Goal: Task Accomplishment & Management: Complete application form

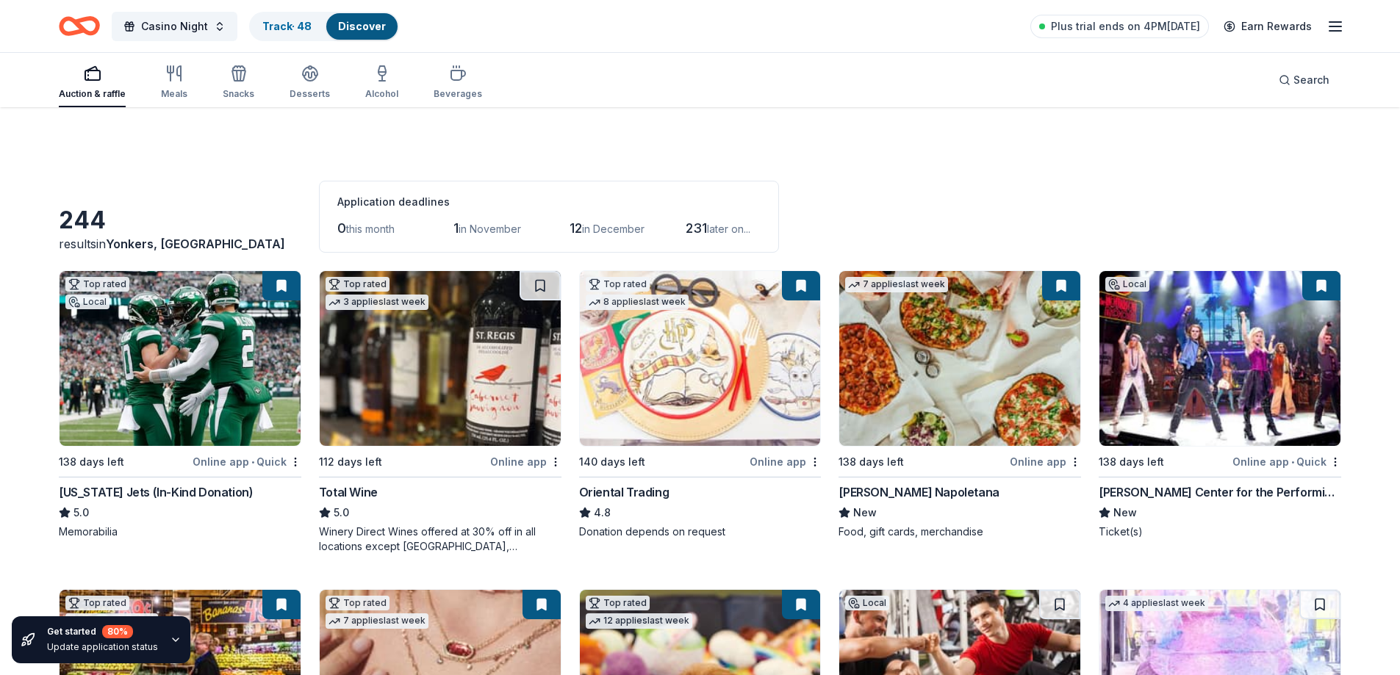
scroll to position [4188, 0]
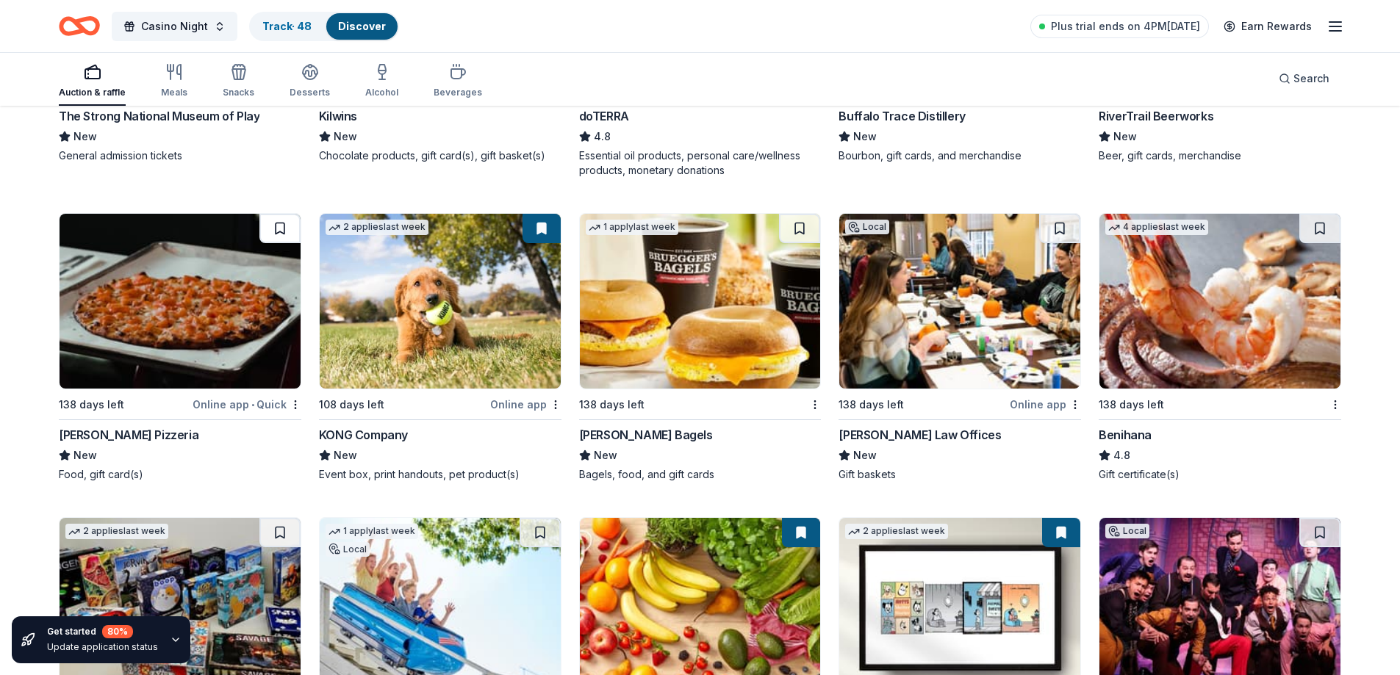
click at [286, 228] on button at bounding box center [279, 228] width 41 height 29
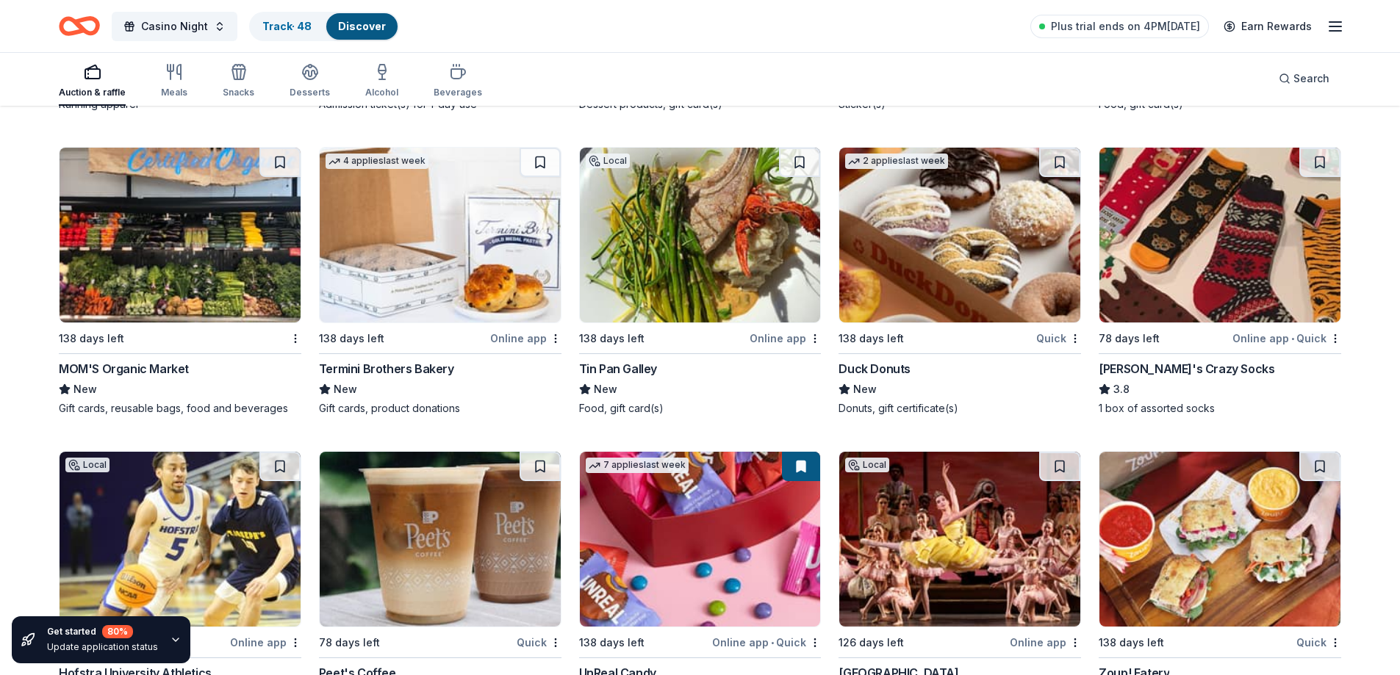
scroll to position [5657, 0]
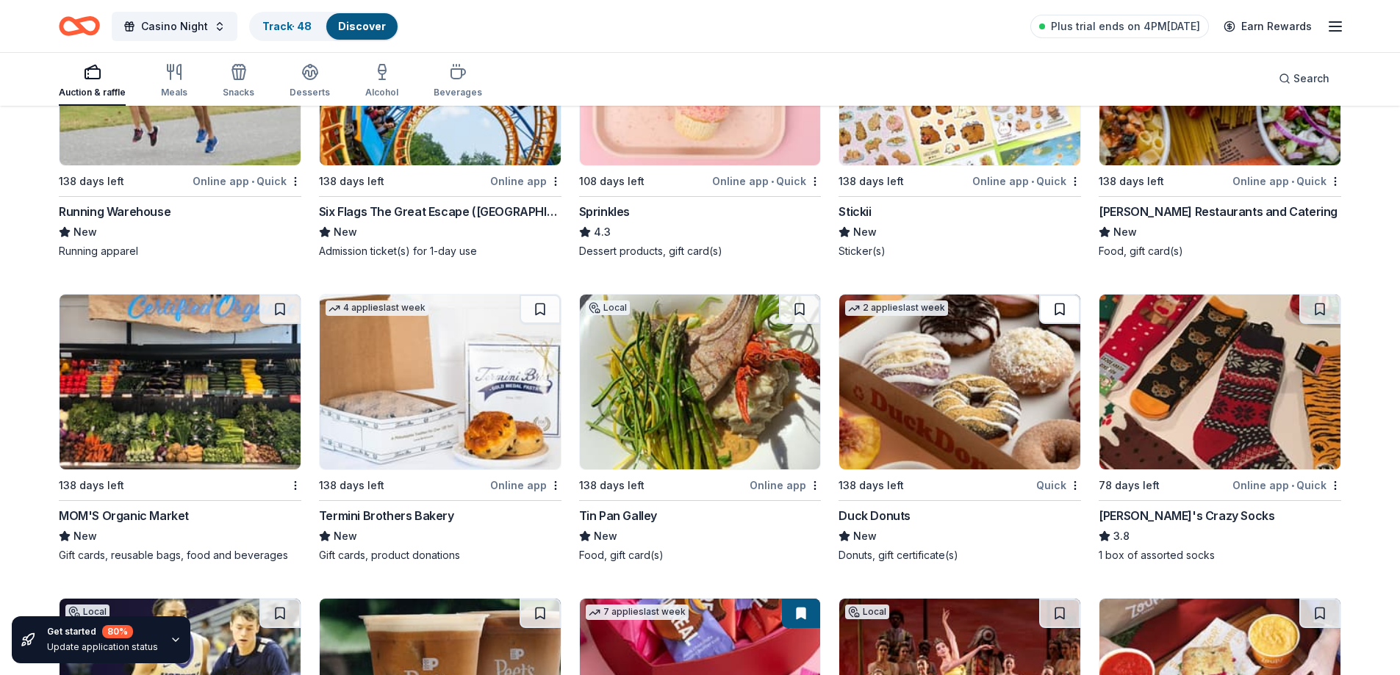
click at [1062, 312] on button at bounding box center [1059, 309] width 41 height 29
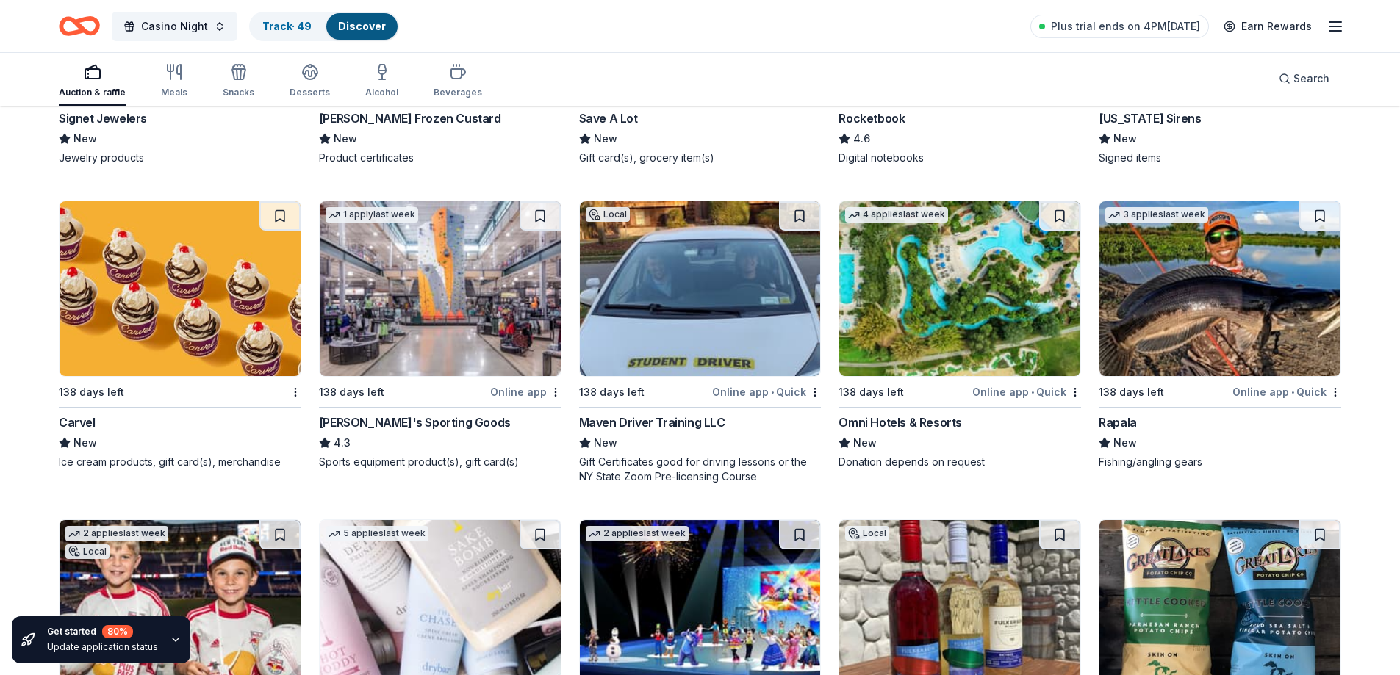
scroll to position [6686, 0]
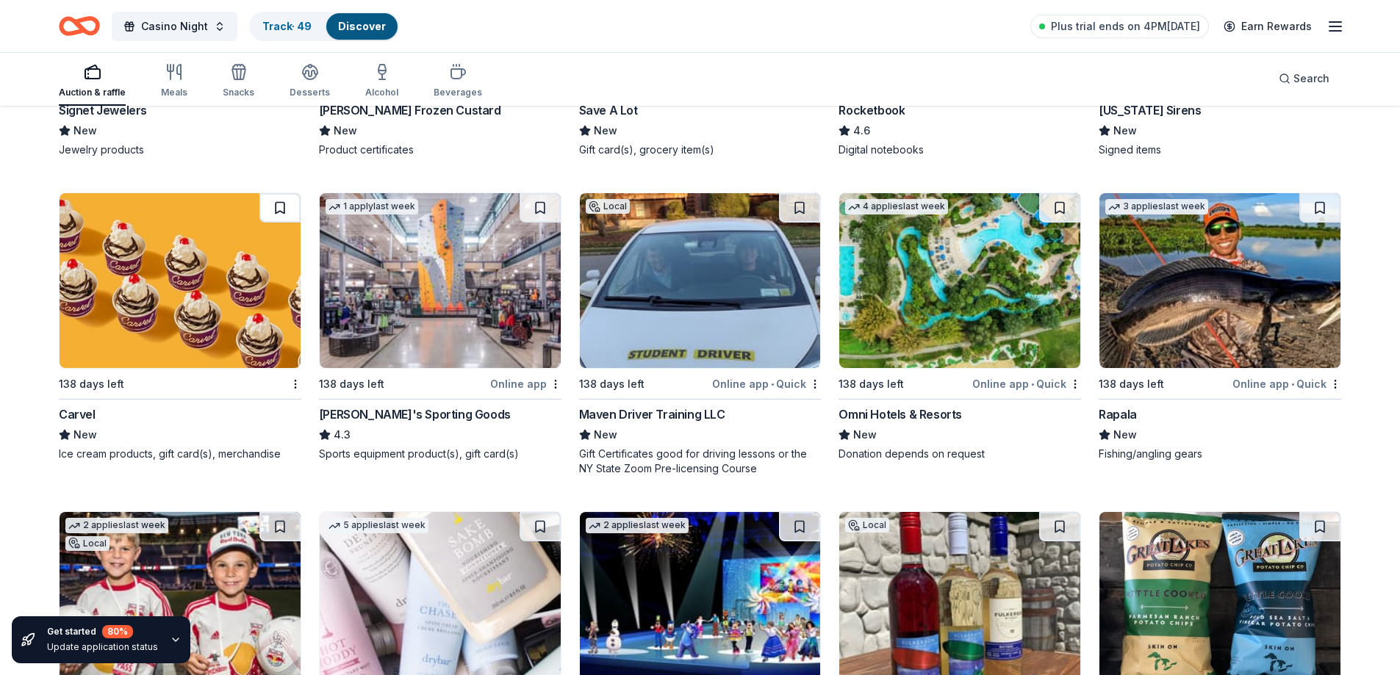
click at [276, 198] on button at bounding box center [279, 207] width 41 height 29
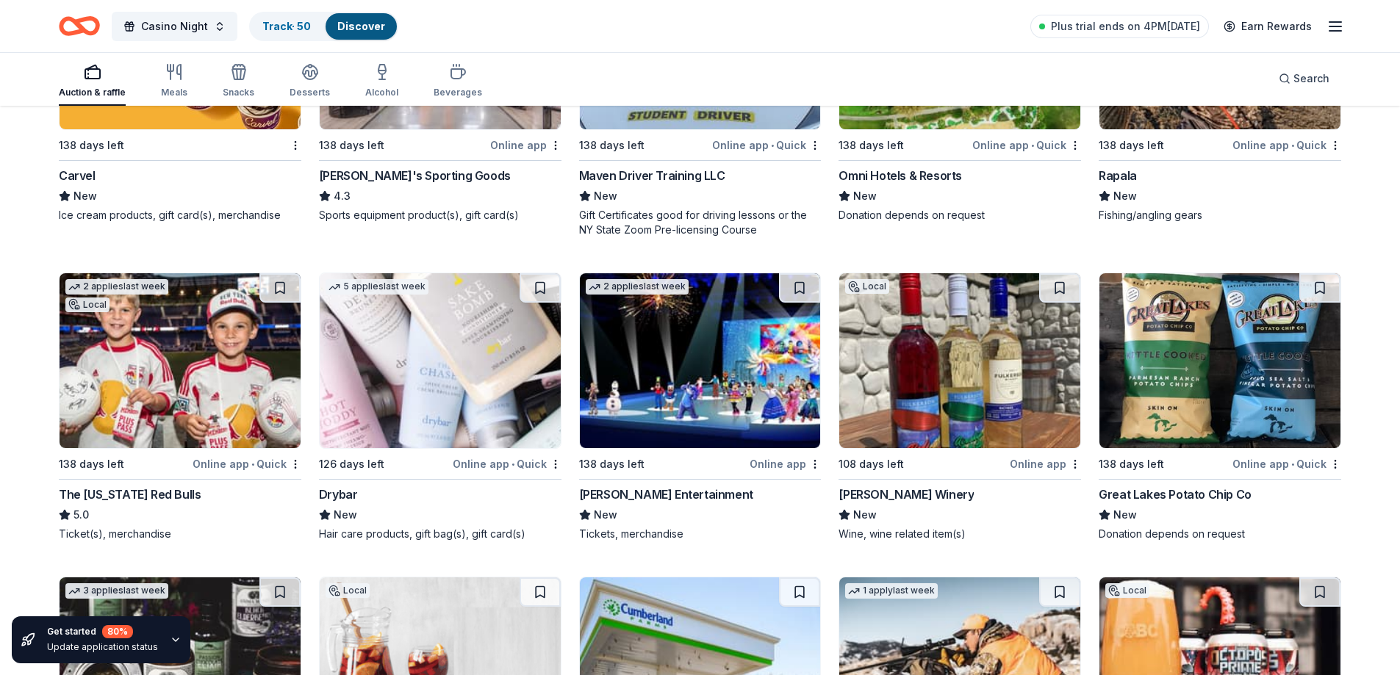
scroll to position [7053, 0]
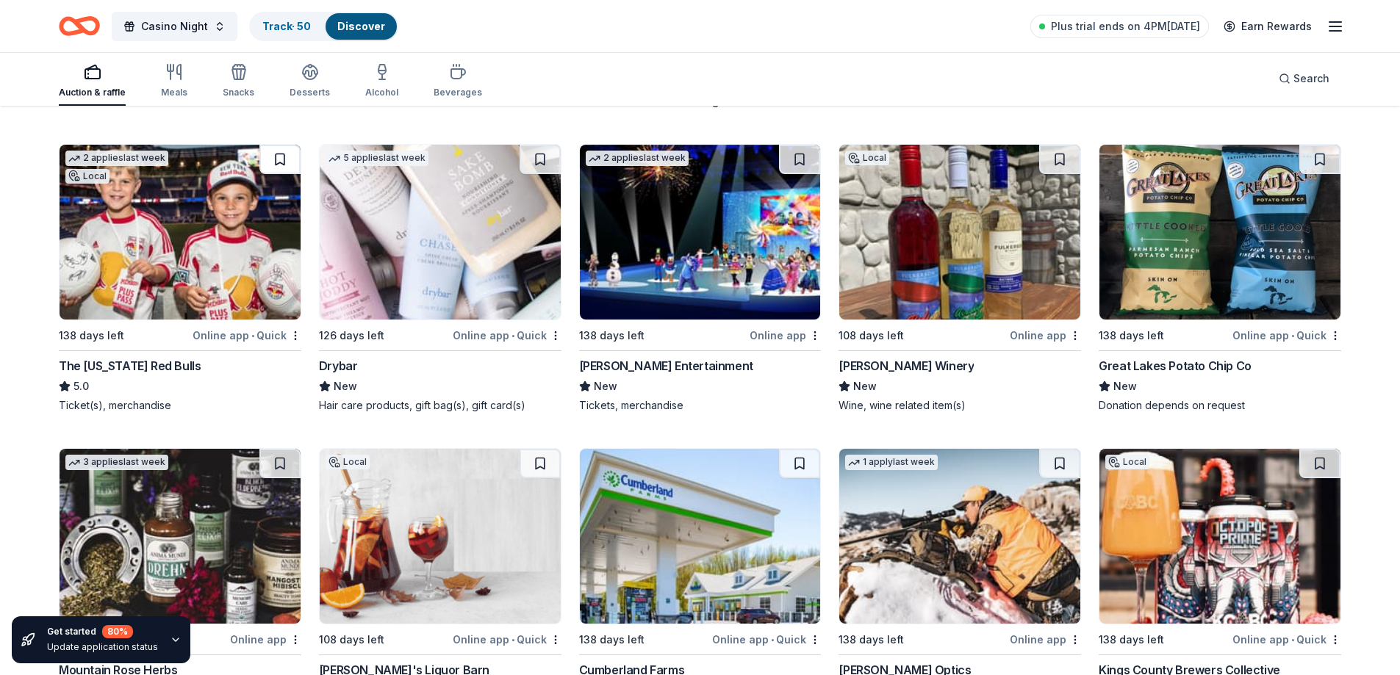
click at [270, 166] on button at bounding box center [279, 159] width 41 height 29
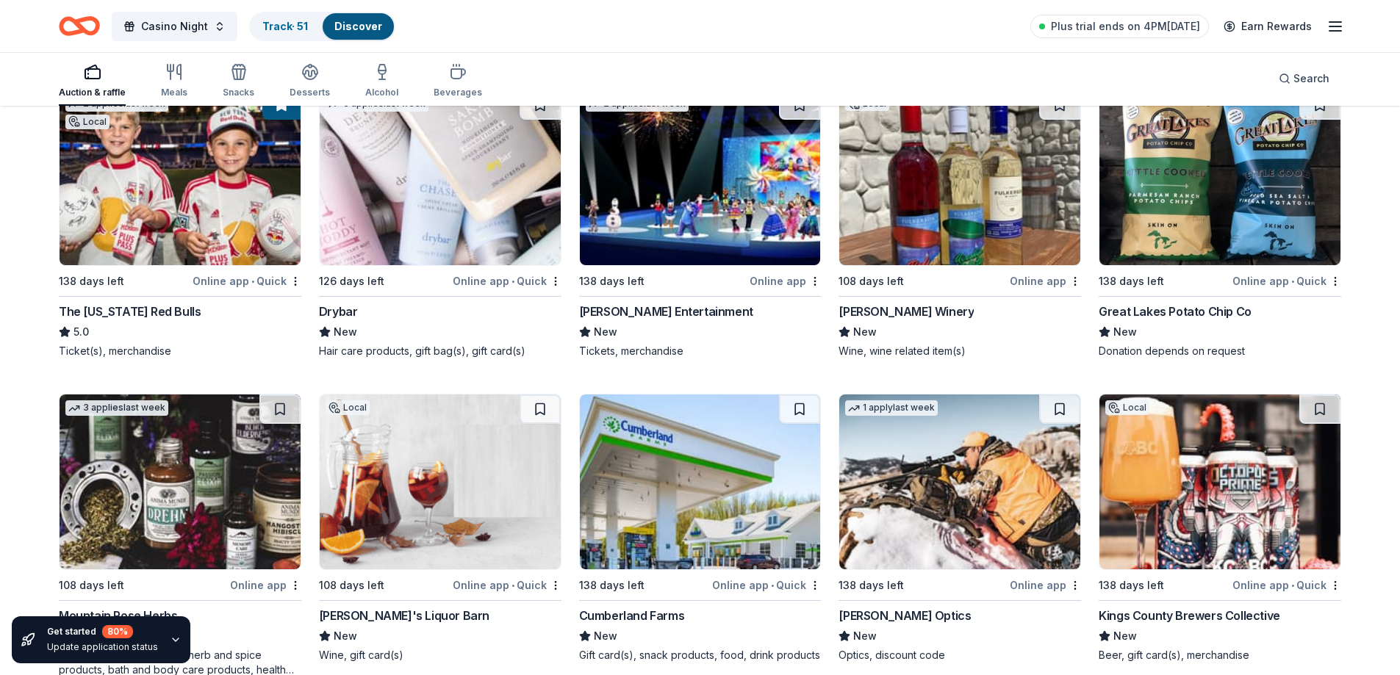
scroll to position [7200, 0]
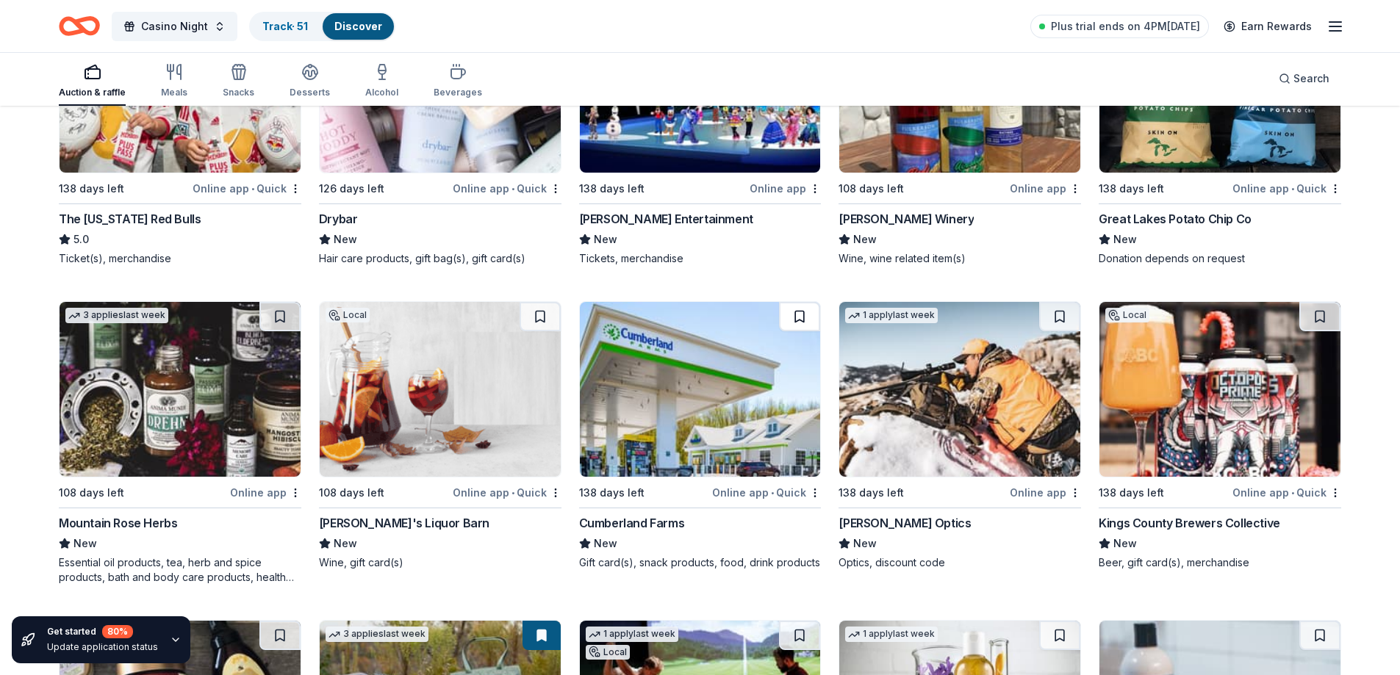
click at [800, 320] on button at bounding box center [799, 316] width 41 height 29
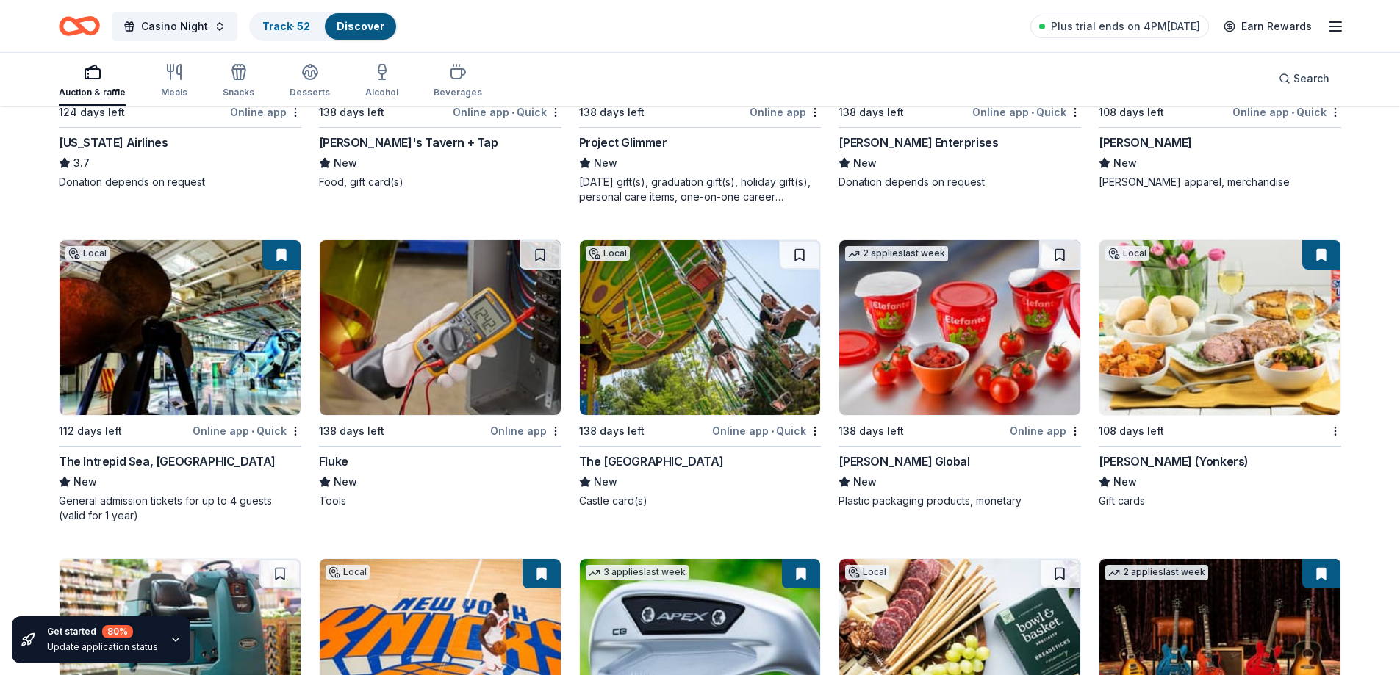
scroll to position [8670, 0]
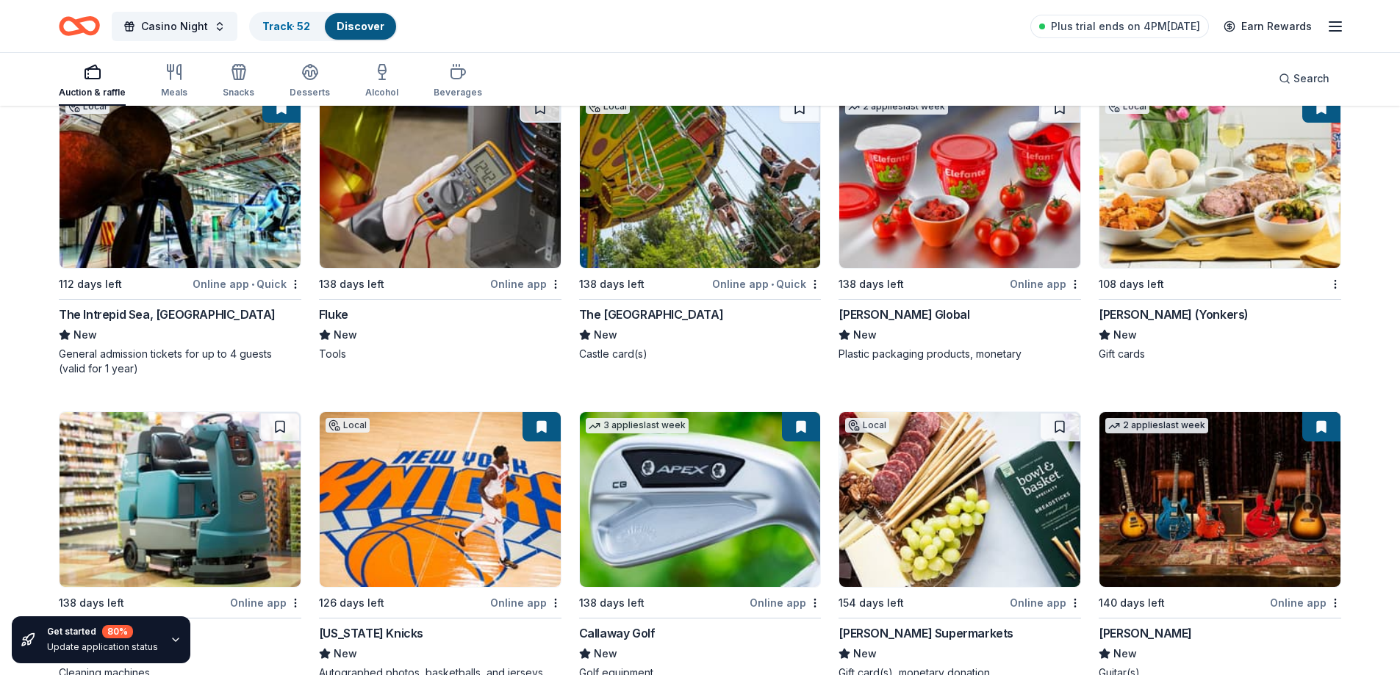
click at [1327, 118] on button at bounding box center [1321, 107] width 38 height 29
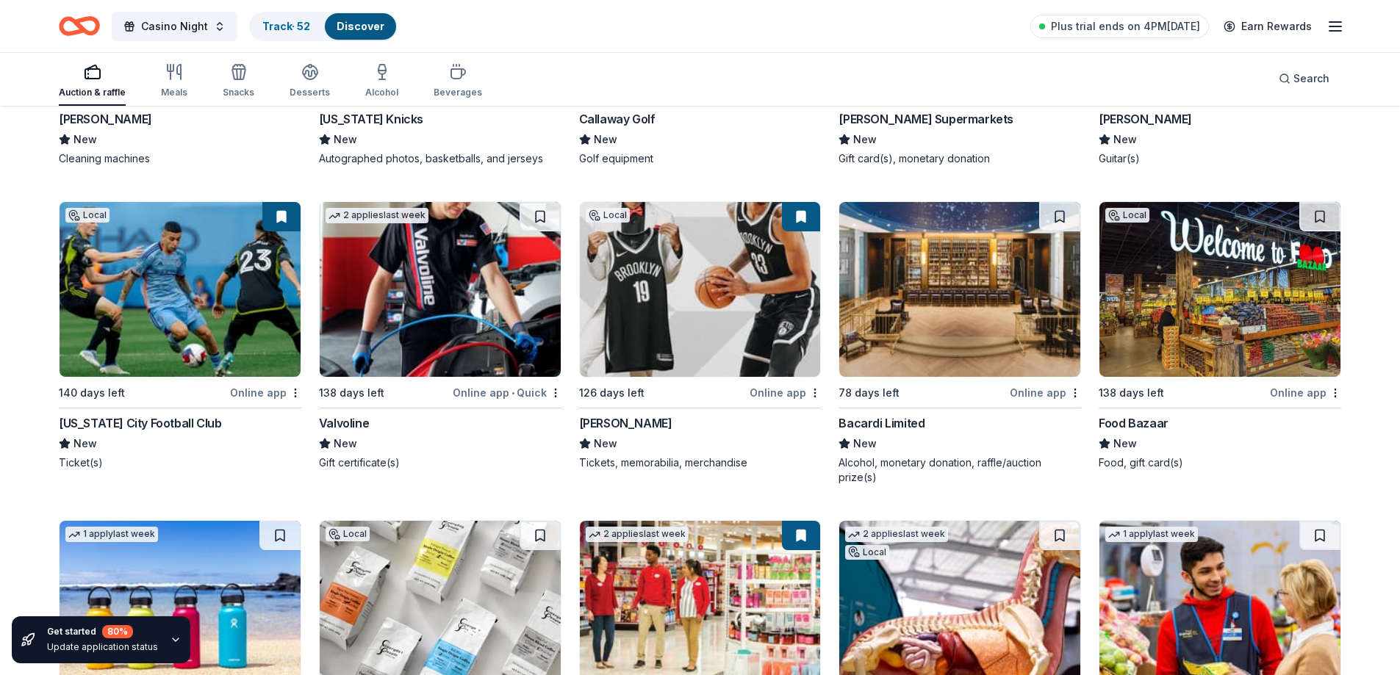
scroll to position [9551, 0]
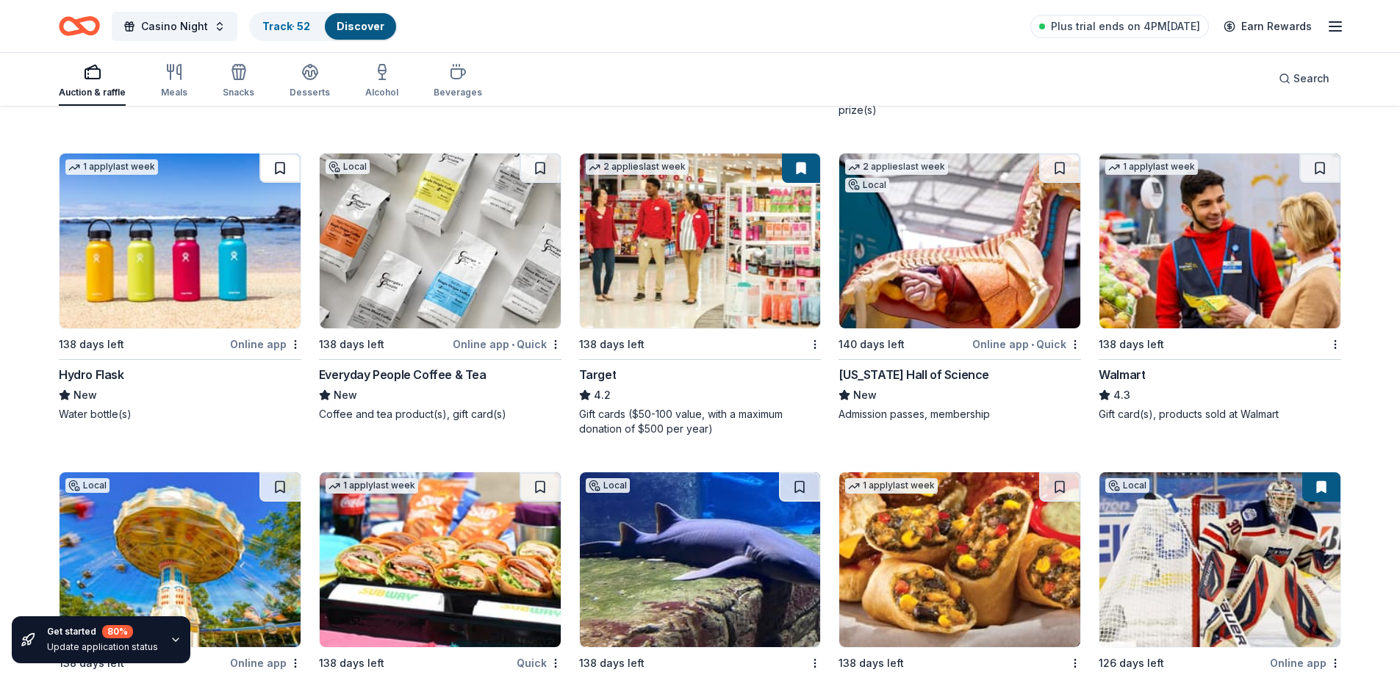
click at [276, 167] on button at bounding box center [279, 168] width 41 height 29
click at [1058, 168] on button at bounding box center [1059, 168] width 41 height 29
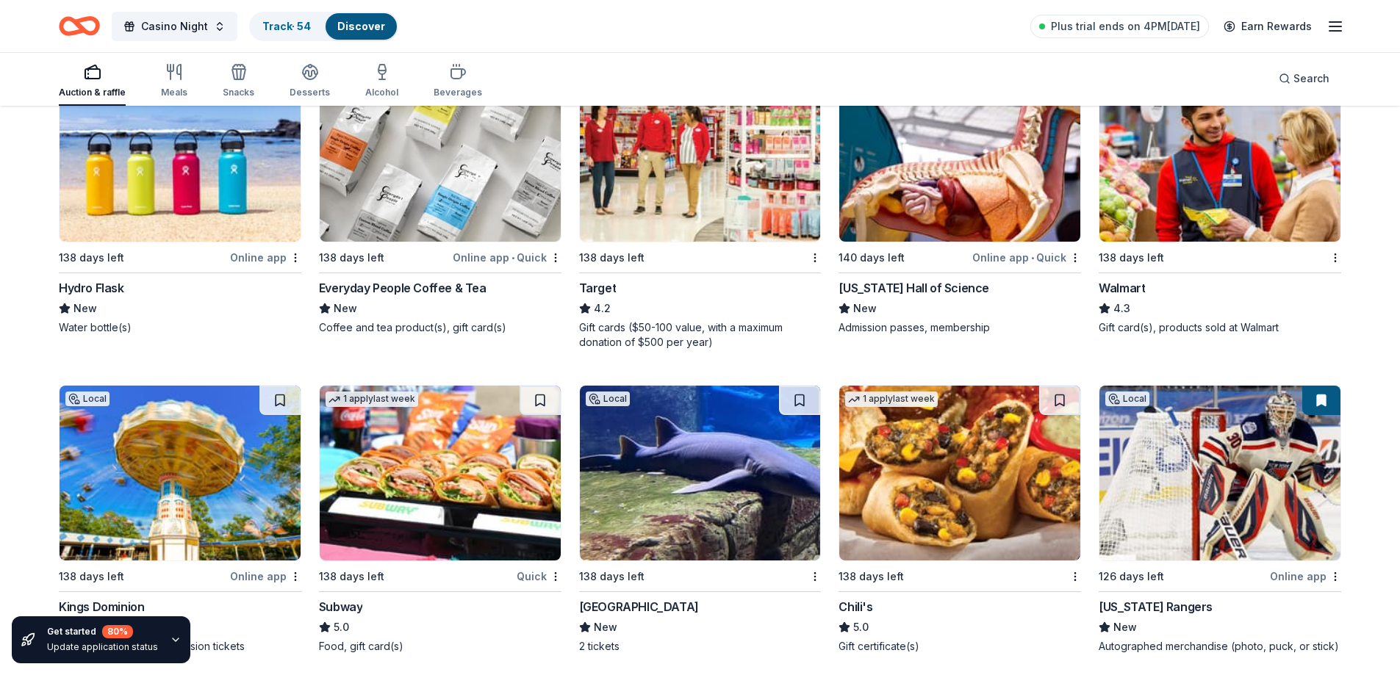
scroll to position [9514, 0]
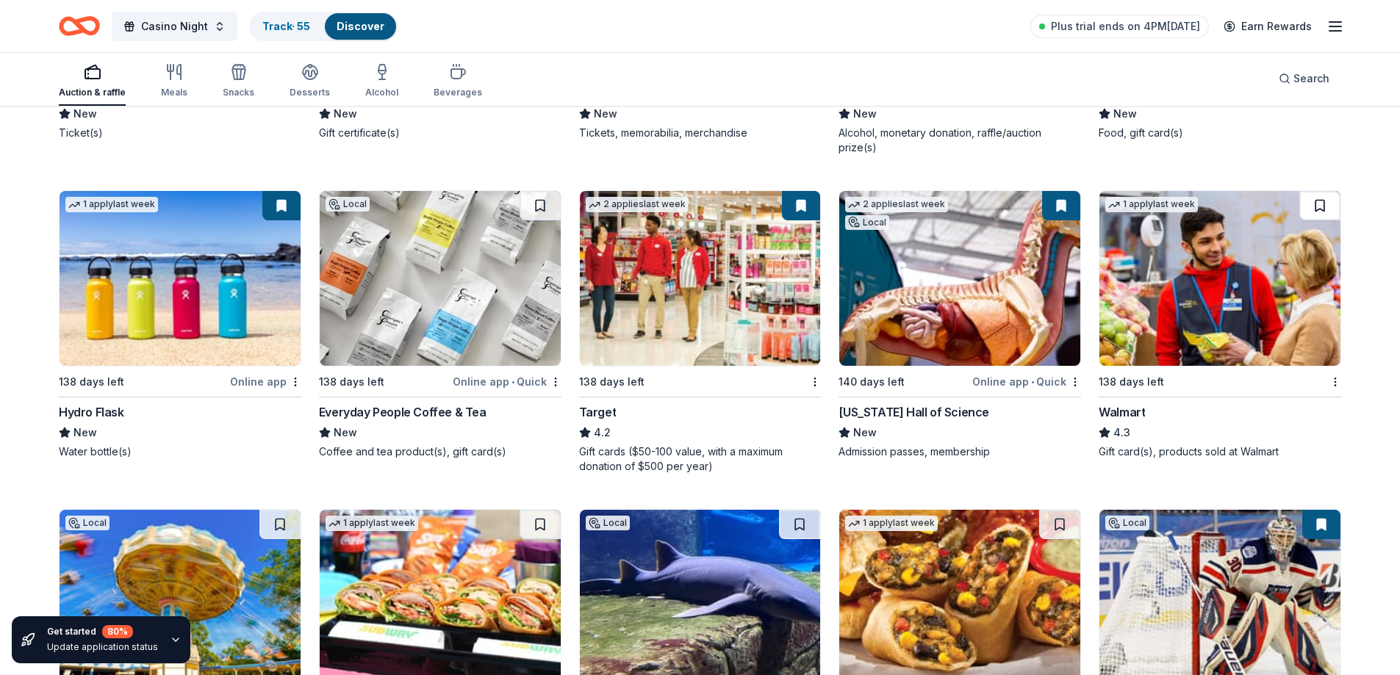
click at [1309, 204] on button at bounding box center [1319, 205] width 41 height 29
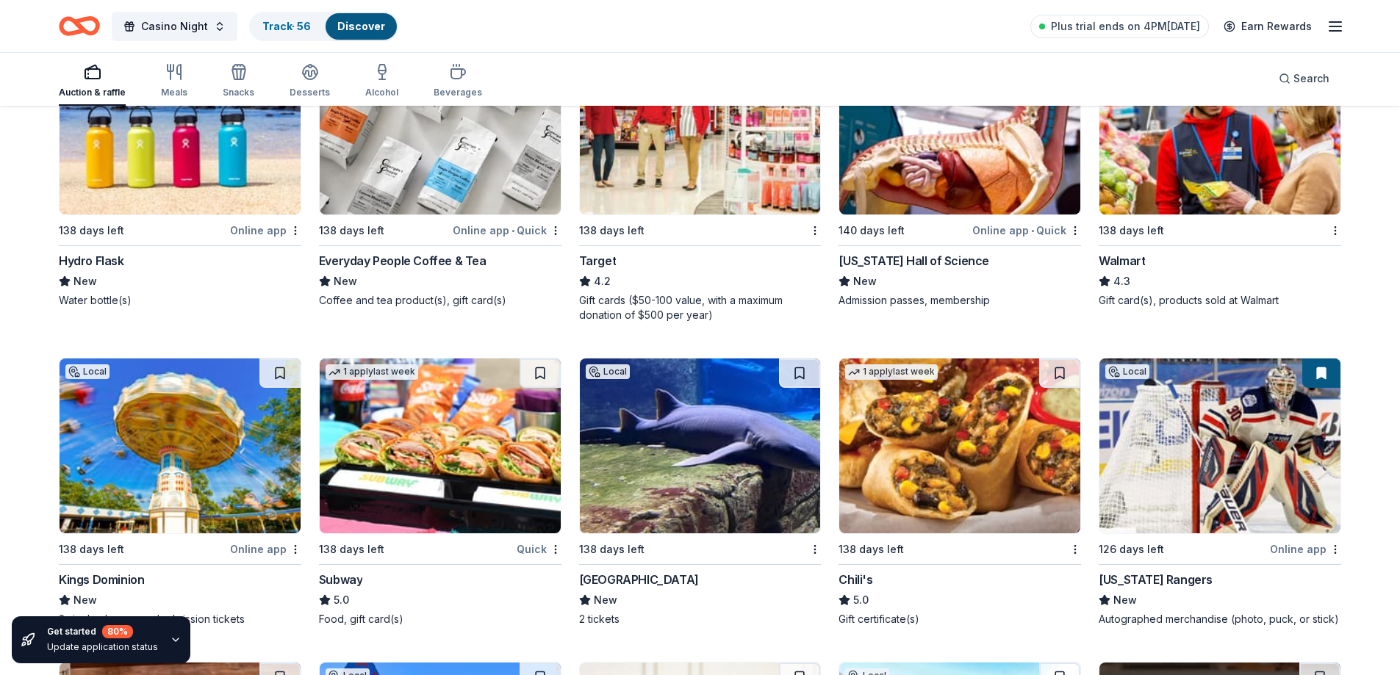
scroll to position [9881, 0]
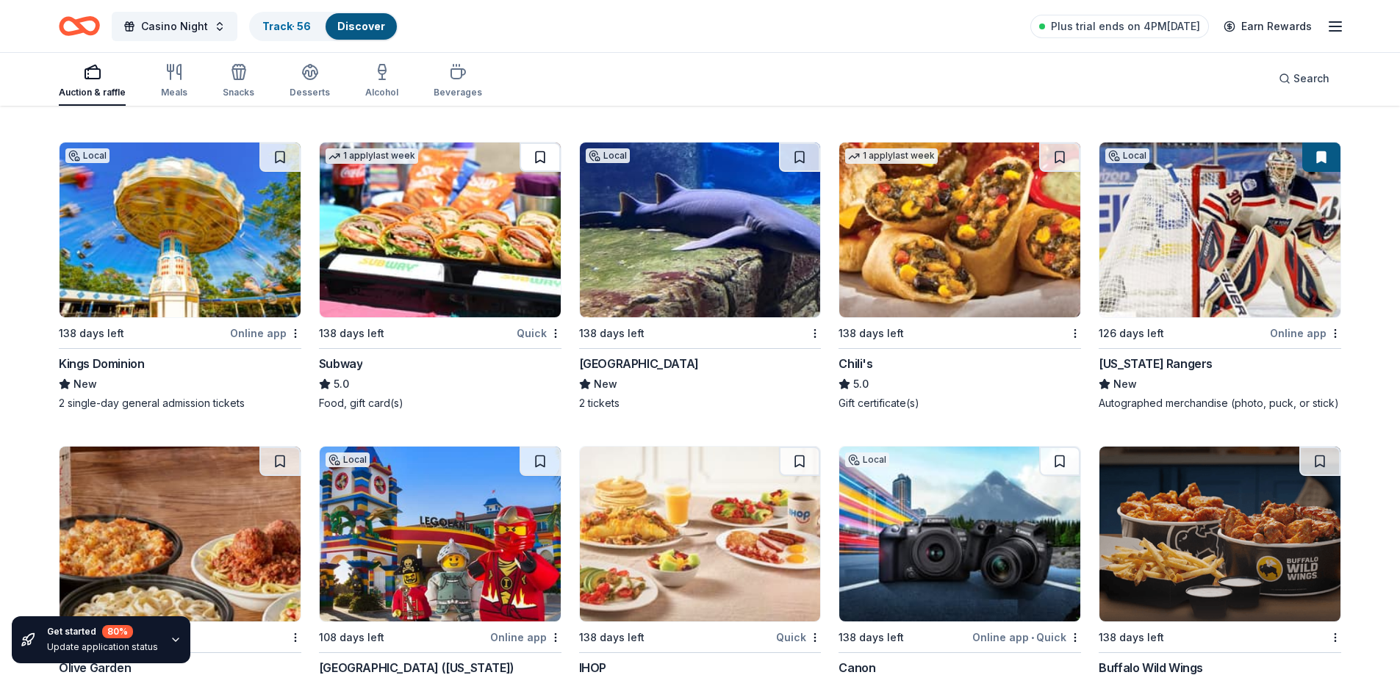
click at [551, 165] on button at bounding box center [539, 157] width 41 height 29
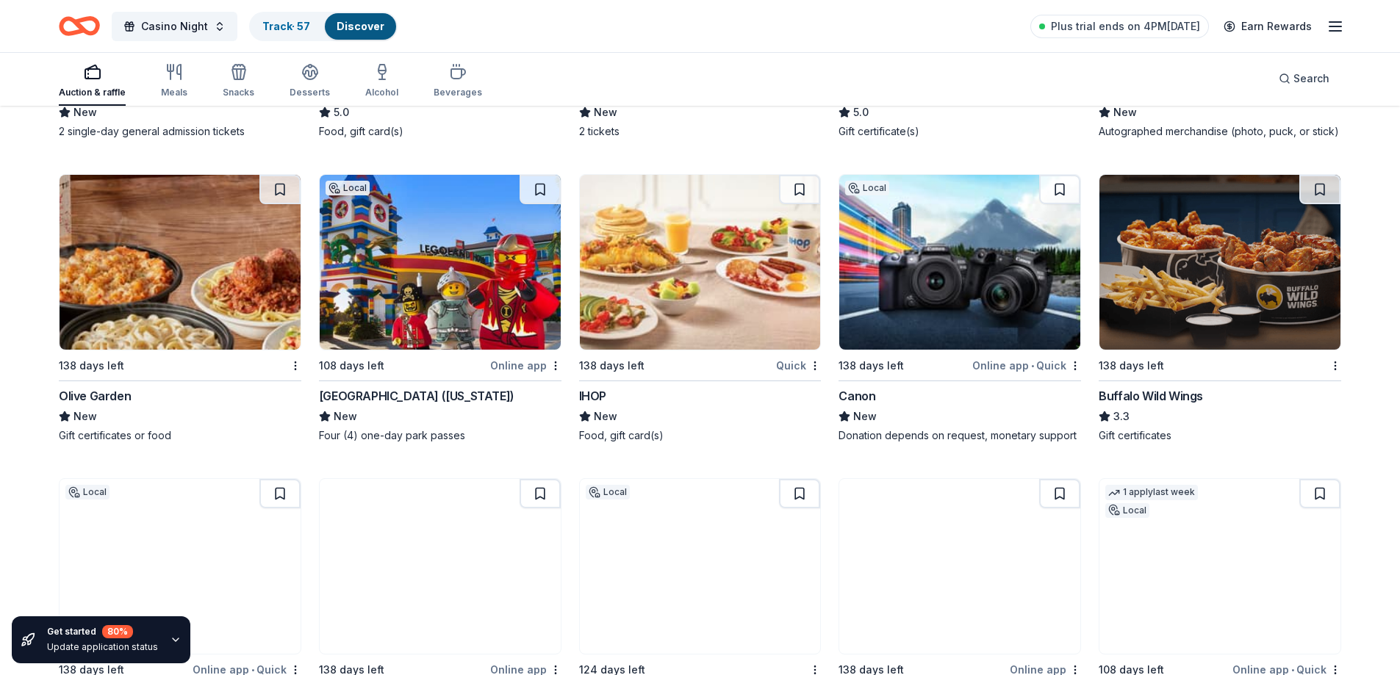
scroll to position [10175, 0]
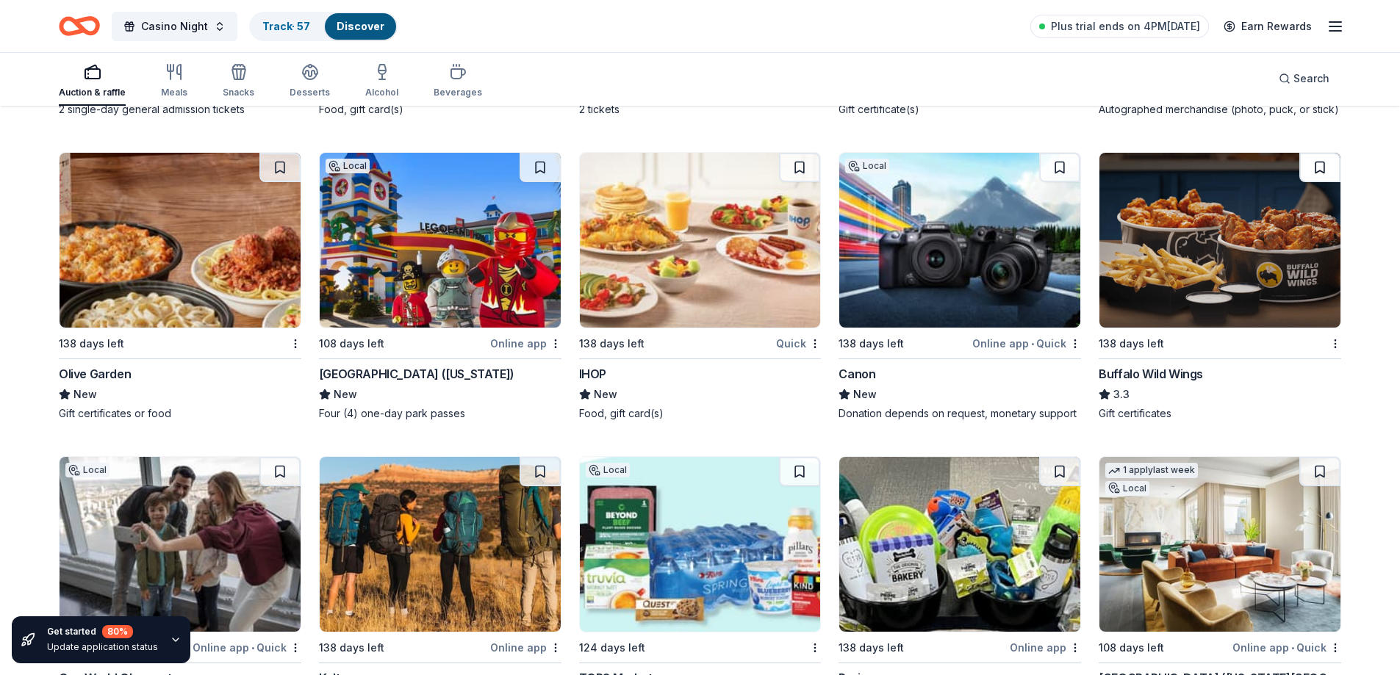
click at [1320, 162] on button at bounding box center [1319, 167] width 41 height 29
click at [548, 177] on button at bounding box center [539, 167] width 41 height 29
click at [276, 159] on button at bounding box center [279, 167] width 41 height 29
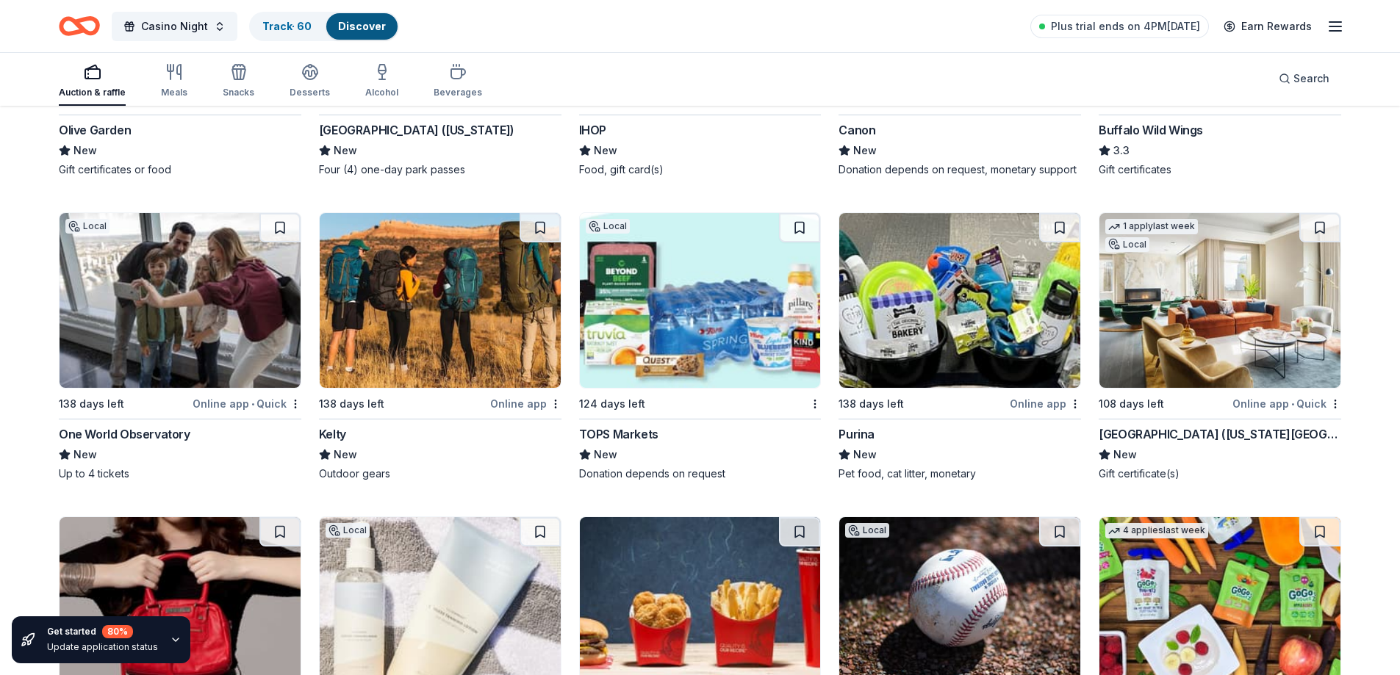
scroll to position [10469, 0]
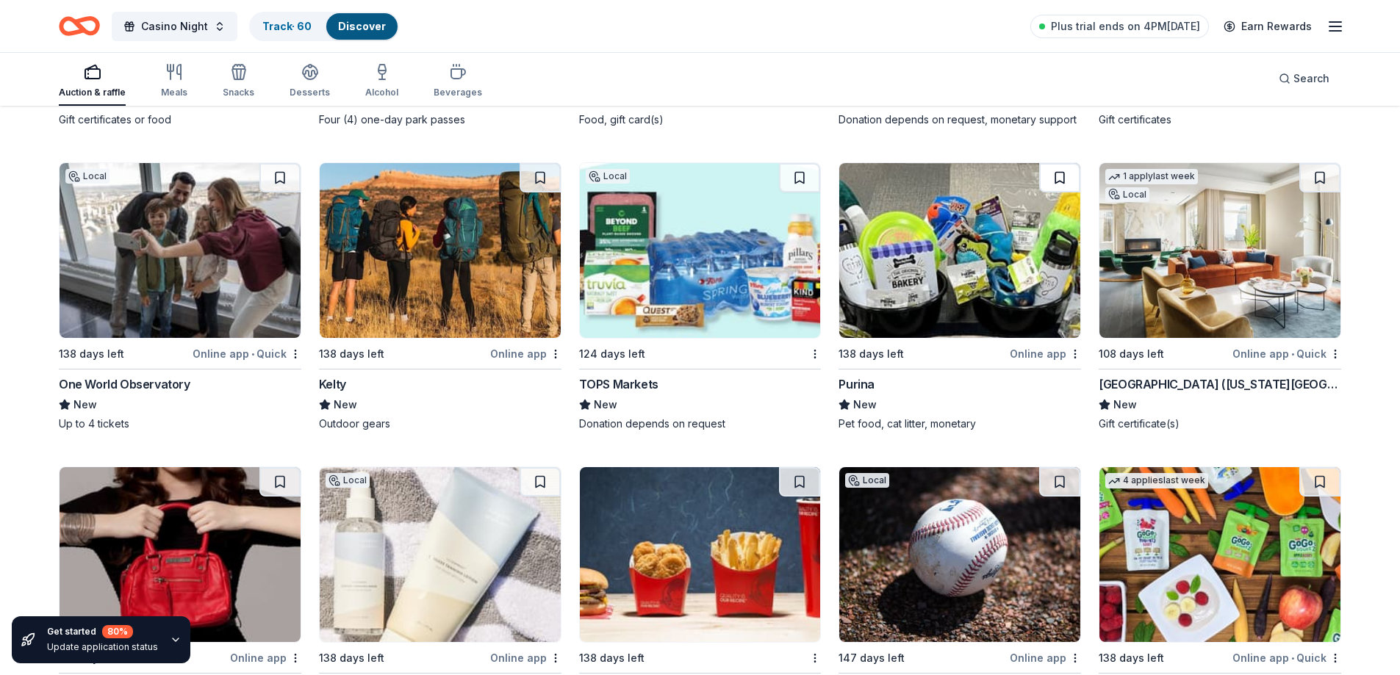
click at [1056, 171] on button at bounding box center [1059, 177] width 41 height 29
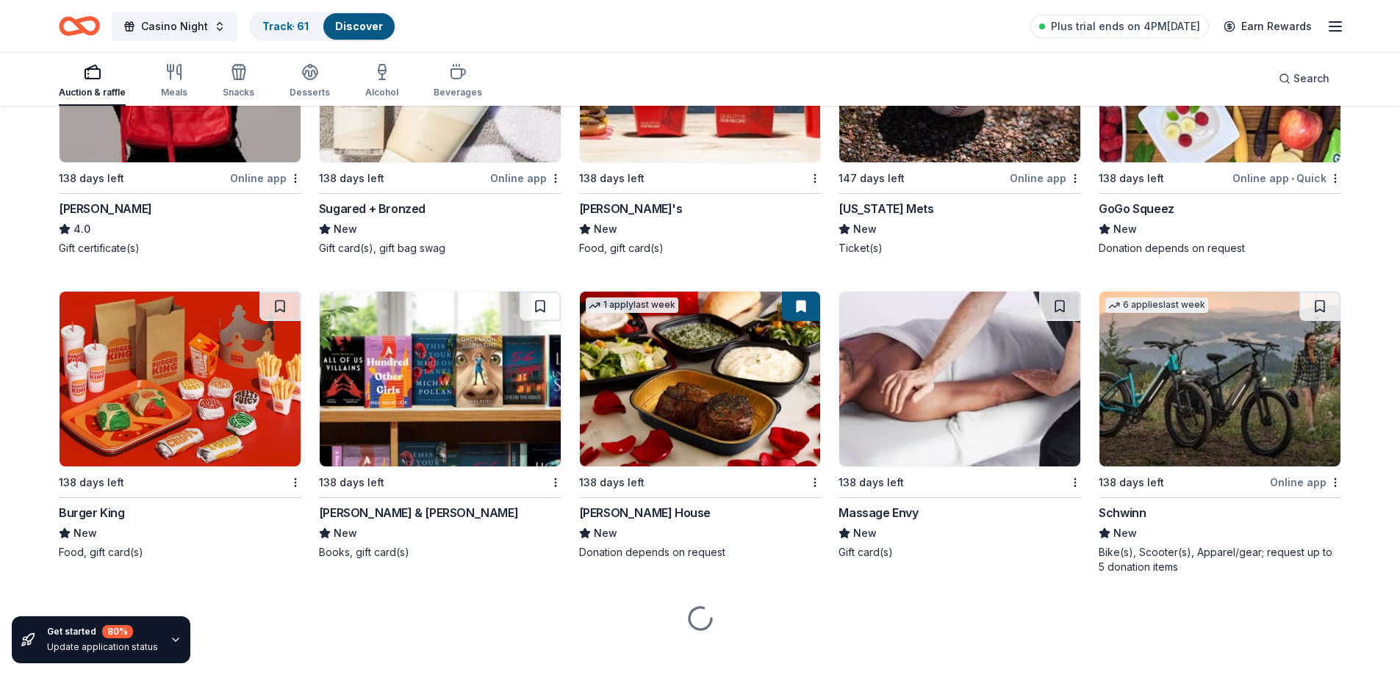
scroll to position [10966, 0]
